Goal: Task Accomplishment & Management: Manage account settings

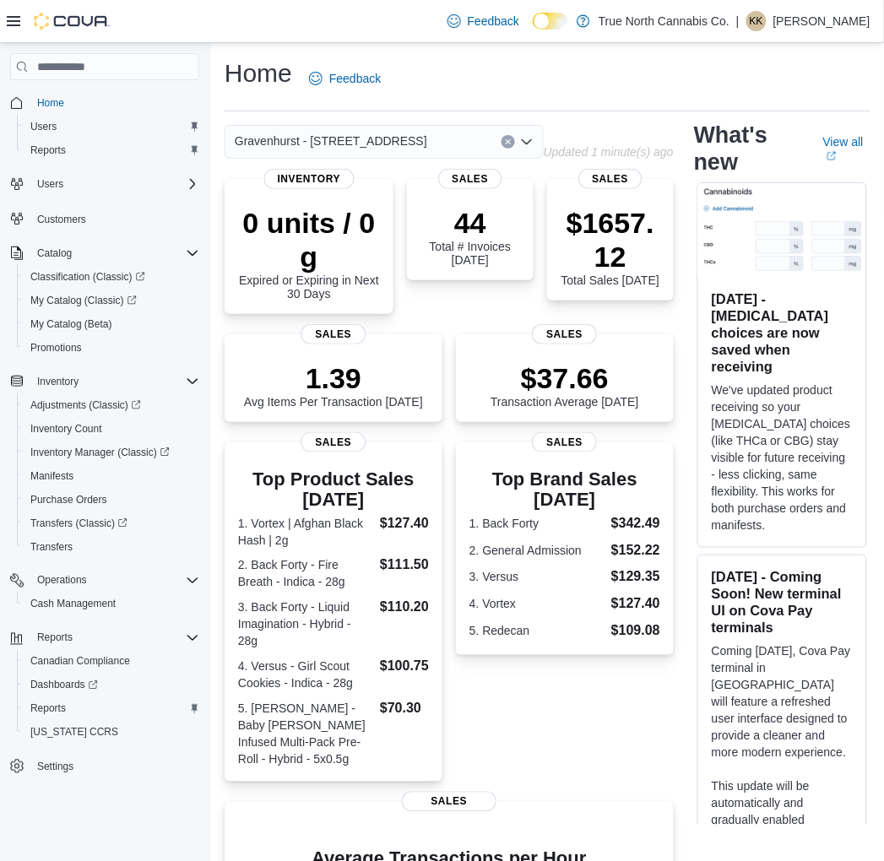
click at [790, 28] on p "[PERSON_NAME]" at bounding box center [822, 21] width 97 height 20
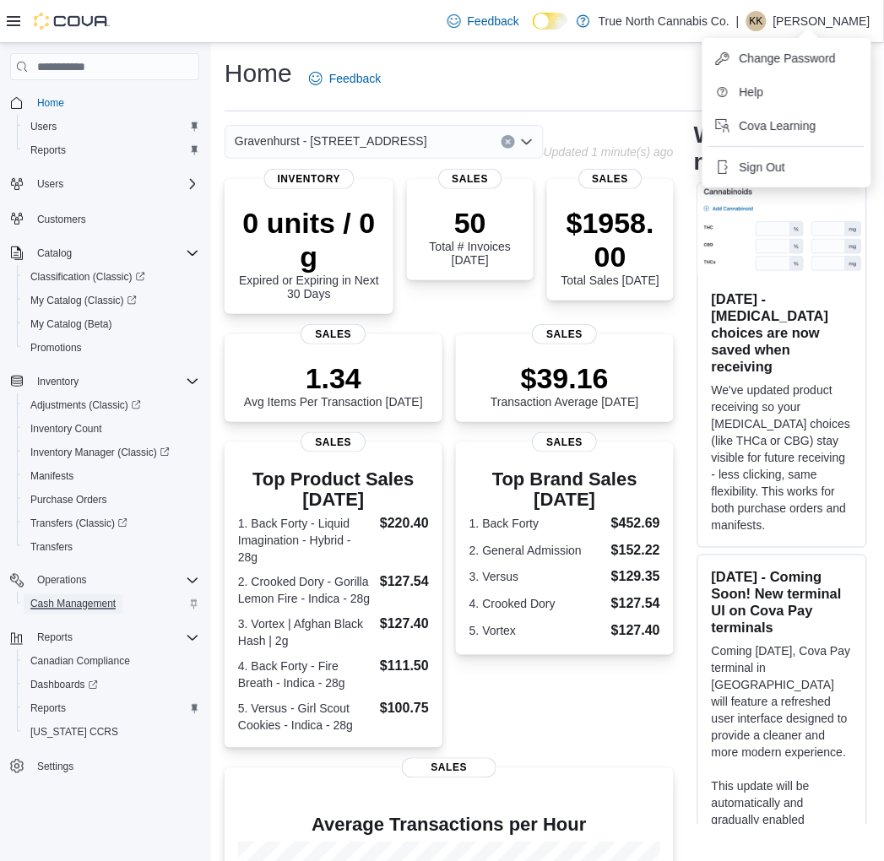
click at [68, 602] on span "Cash Management" at bounding box center [72, 605] width 85 height 14
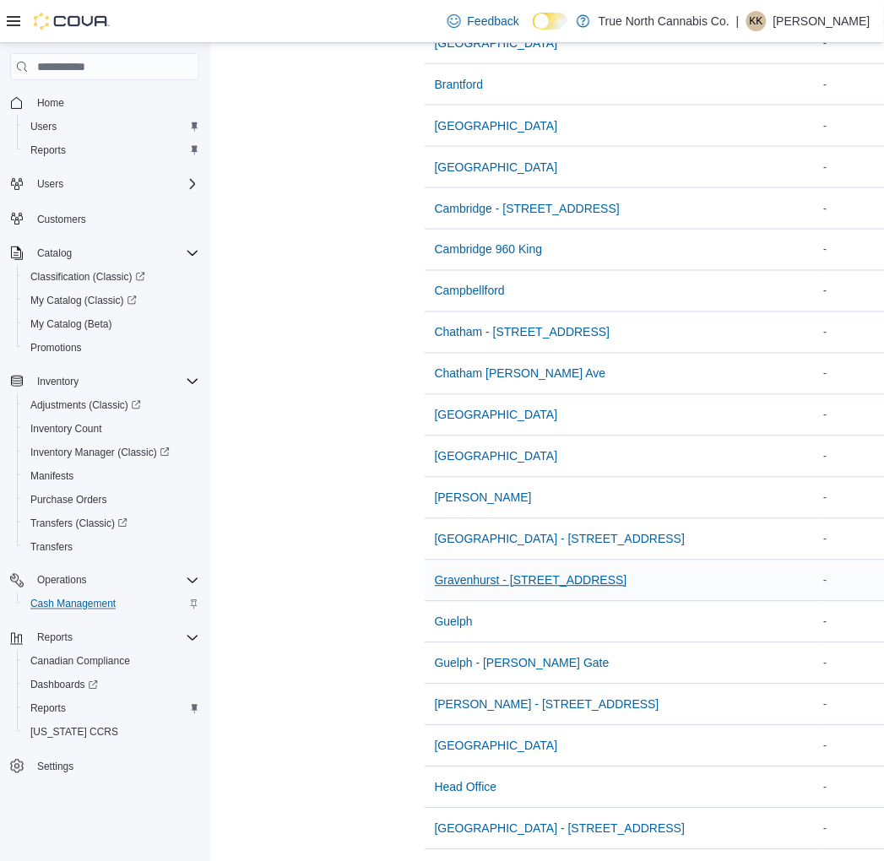
scroll to position [375, 0]
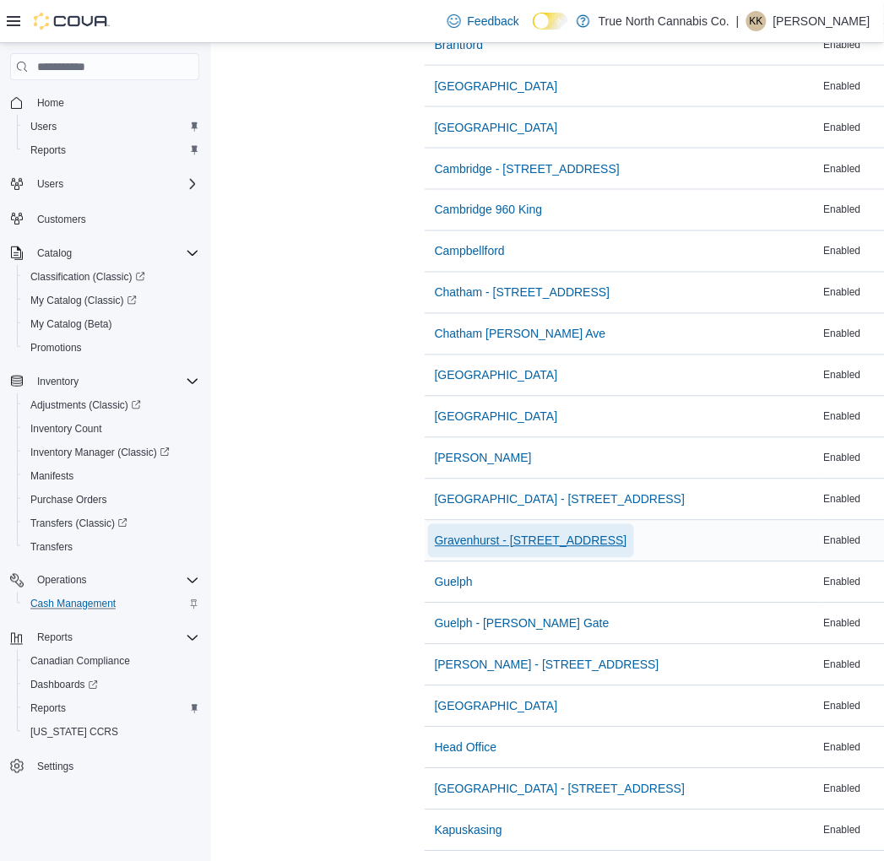
click at [530, 536] on span "Gravenhurst - [STREET_ADDRESS]" at bounding box center [531, 541] width 193 height 17
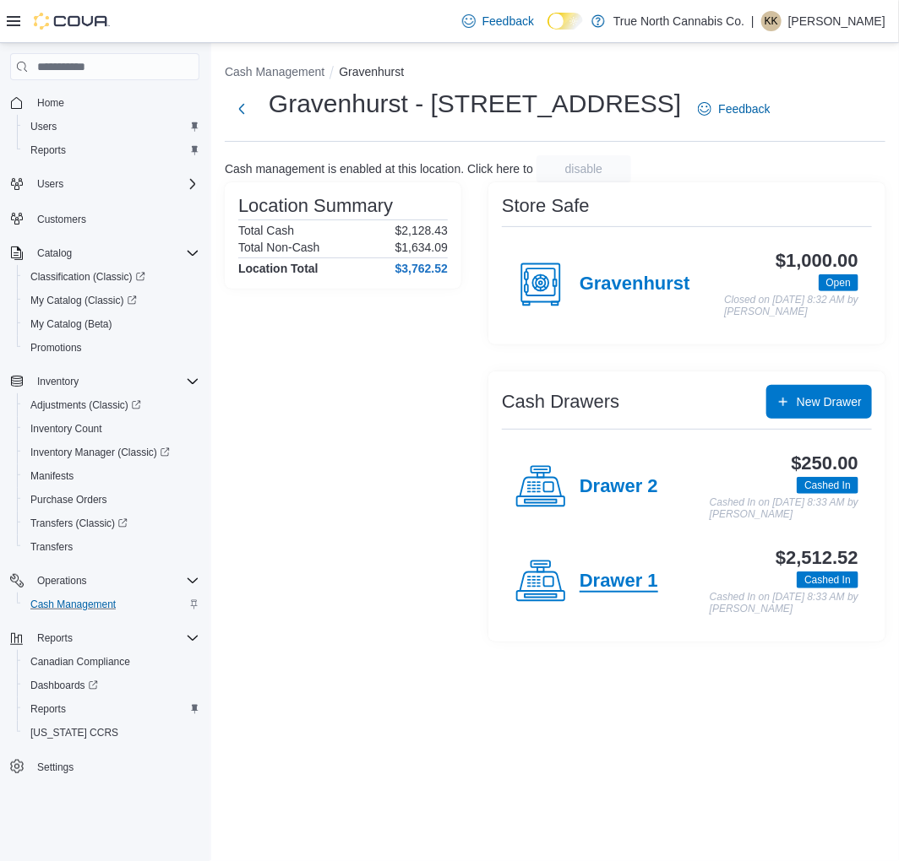
click at [600, 593] on h4 "Drawer 1" at bounding box center [618, 582] width 79 height 22
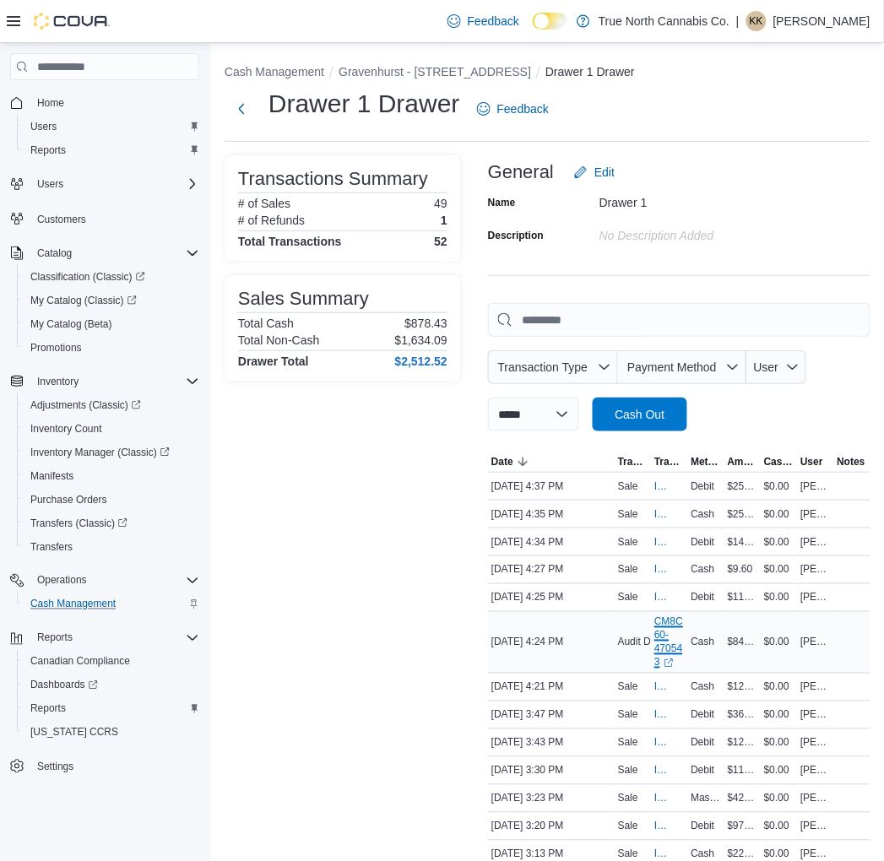
click at [669, 628] on link "CM8C60-470543 (opens in a new tab or window)" at bounding box center [670, 643] width 30 height 54
click at [407, 68] on button "Gravenhurst - [STREET_ADDRESS]" at bounding box center [435, 72] width 193 height 14
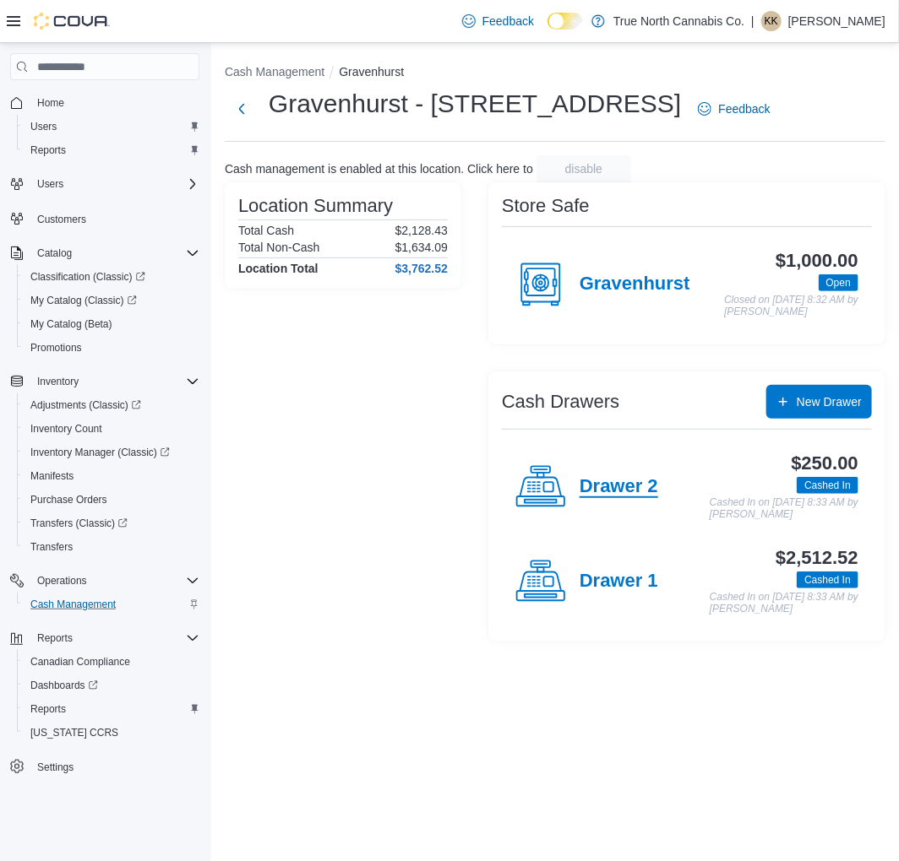
click at [606, 493] on h4 "Drawer 2" at bounding box center [618, 487] width 79 height 22
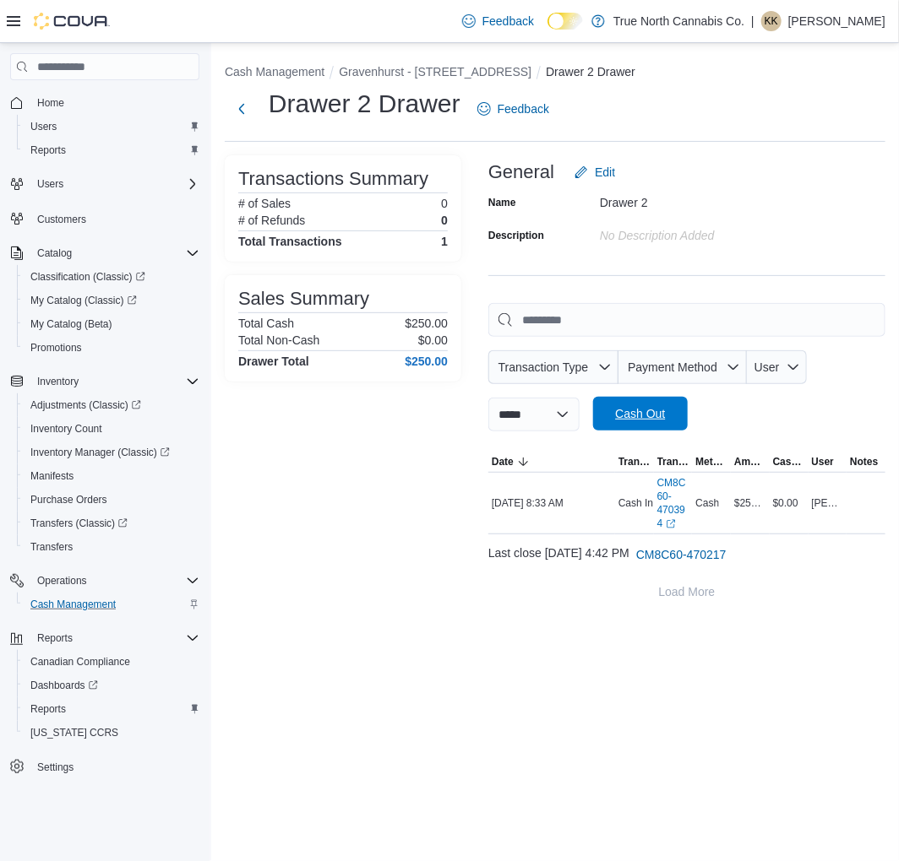
click at [663, 417] on span "Cash Out" at bounding box center [640, 413] width 50 height 17
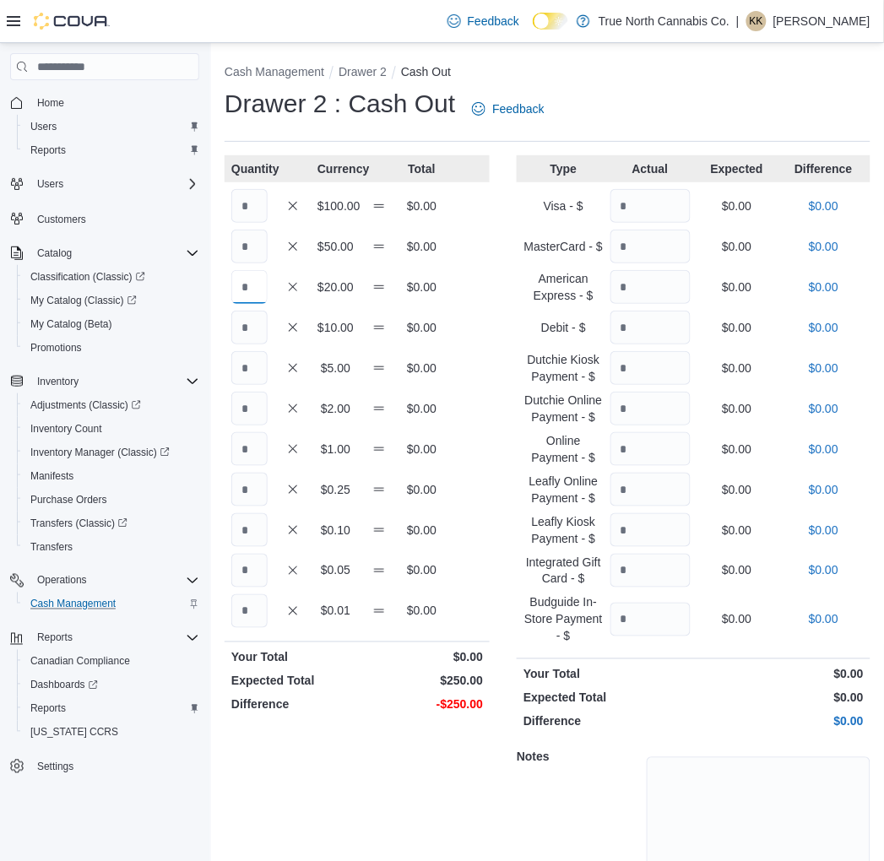
click at [249, 282] on input "Quantity" at bounding box center [249, 287] width 36 height 34
type input "*"
type input "**"
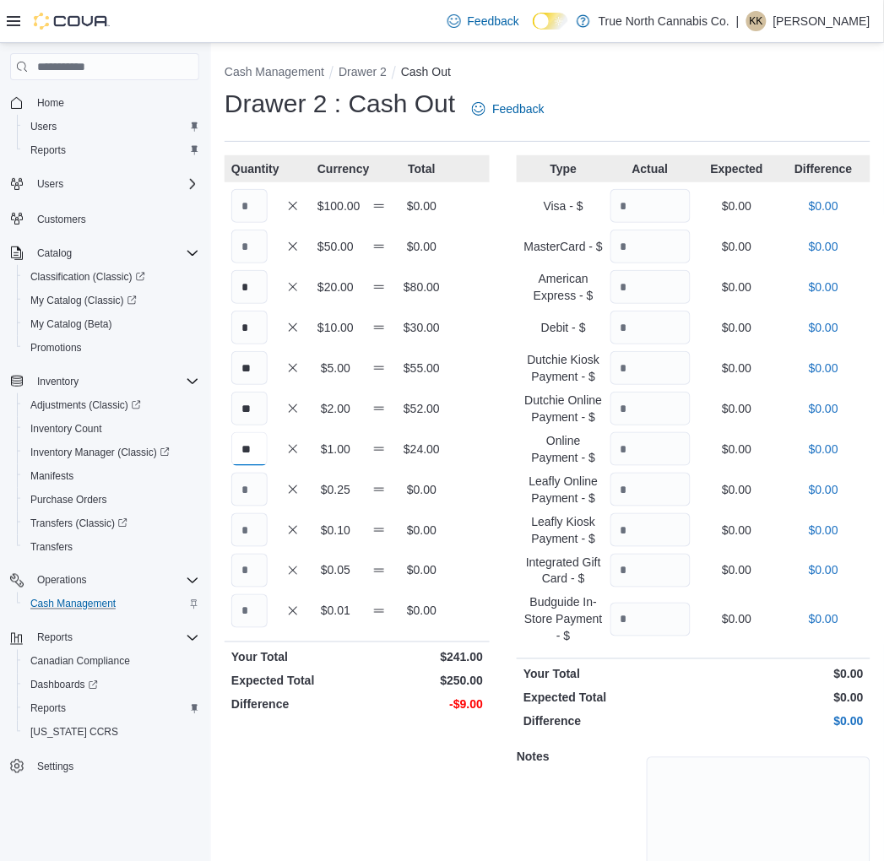
type input "**"
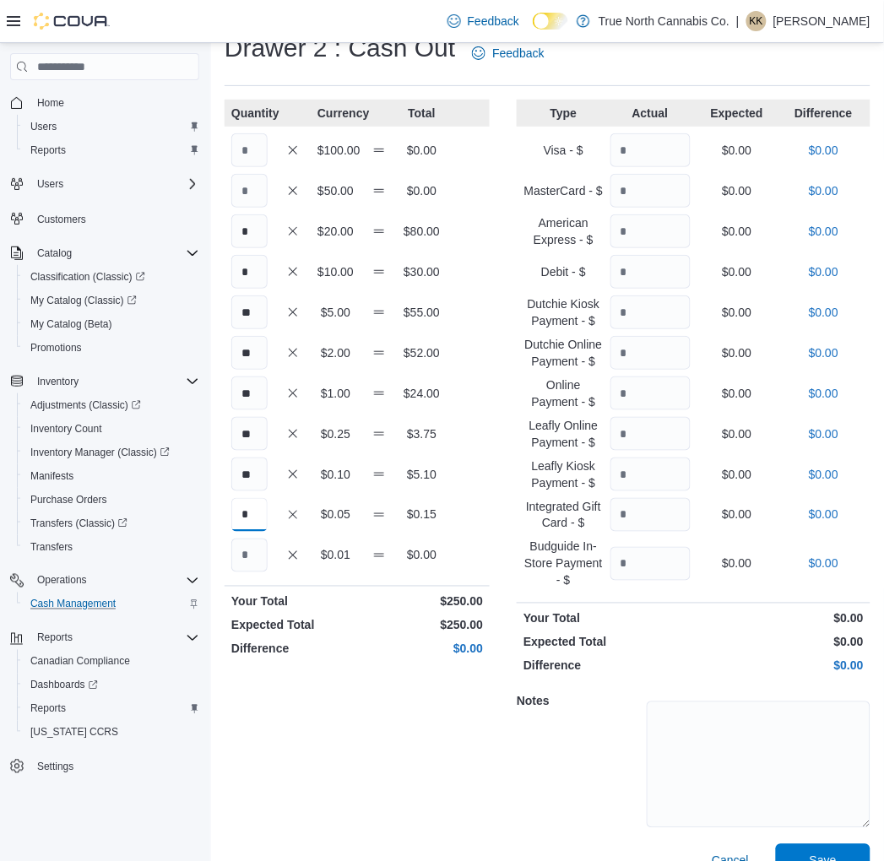
scroll to position [86, 0]
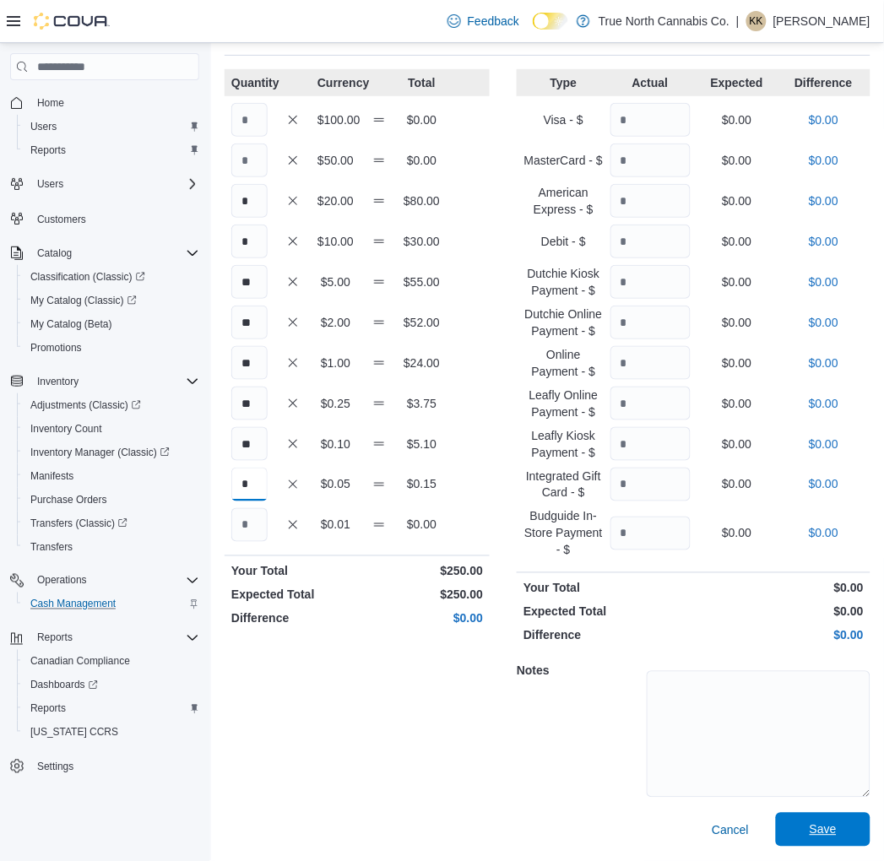
type input "*"
click at [856, 829] on span "Save" at bounding box center [823, 830] width 74 height 34
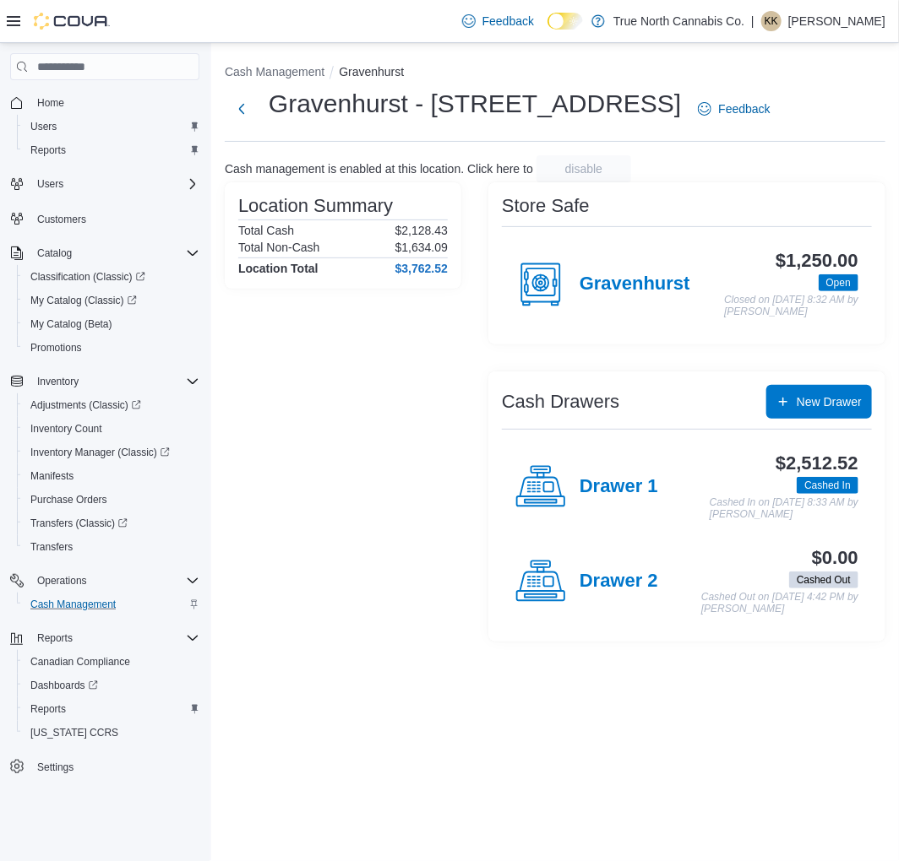
click at [834, 22] on p "[PERSON_NAME]" at bounding box center [836, 21] width 97 height 20
click at [781, 172] on span "Sign Out" at bounding box center [776, 167] width 46 height 17
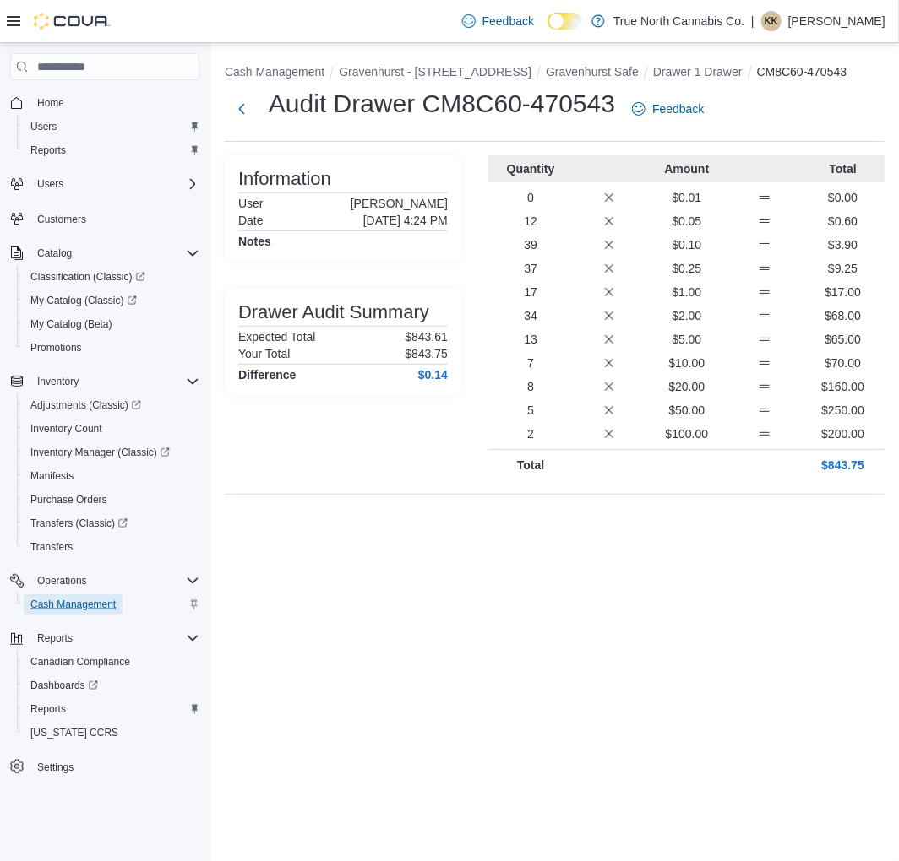
click at [62, 598] on span "Cash Management" at bounding box center [72, 605] width 85 height 14
